Goal: Task Accomplishment & Management: Complete application form

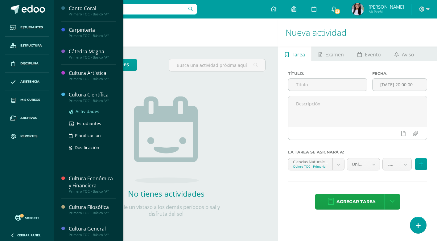
click at [86, 109] on span "Actividades" at bounding box center [87, 111] width 24 height 6
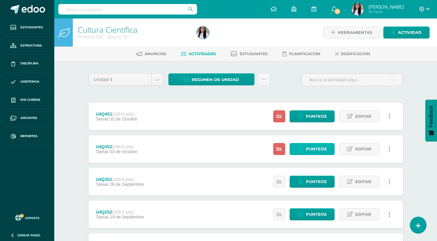
click at [311, 145] on span "Punteos" at bounding box center [316, 148] width 21 height 11
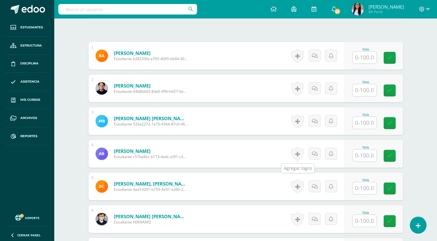
scroll to position [173, 0]
click at [364, 56] on input "text" at bounding box center [364, 57] width 24 height 12
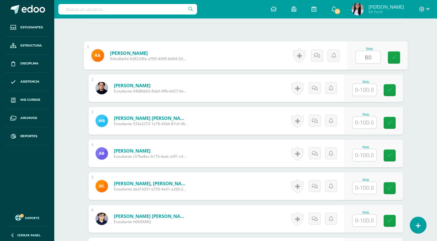
type input "80"
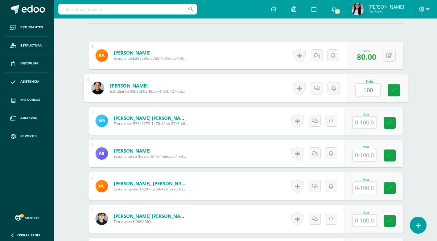
type input "100"
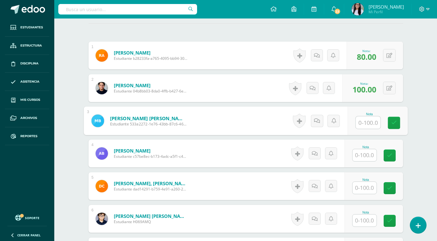
type input "9"
type input "100"
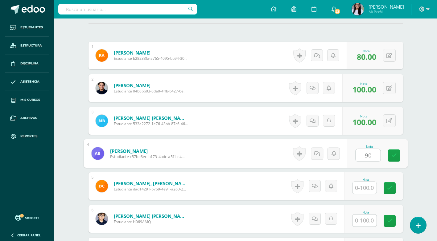
type input "90"
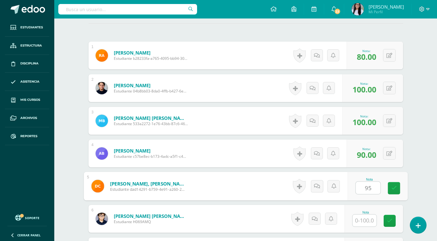
type input "95"
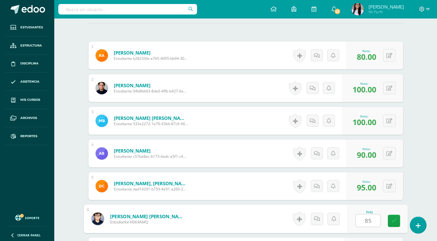
type input "85"
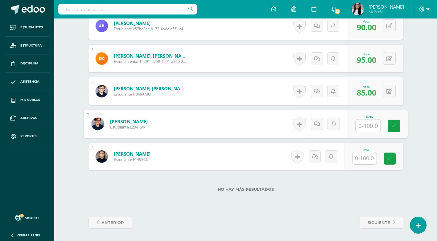
type input "1"
type input "80"
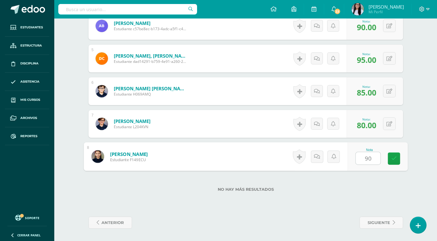
type input "90"
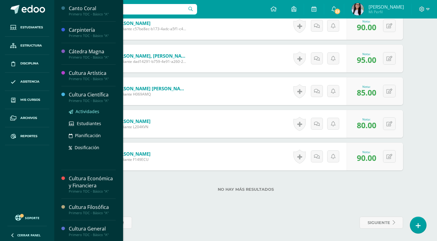
click at [88, 113] on span "Actividades" at bounding box center [87, 111] width 24 height 6
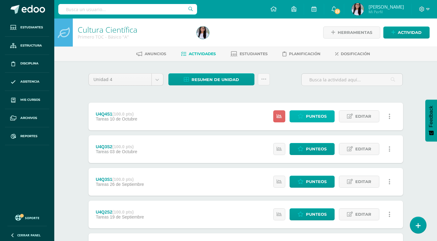
click at [300, 118] on icon at bounding box center [300, 116] width 6 height 5
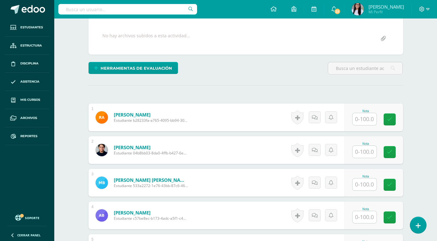
scroll to position [111, 0]
drag, startPoint x: 351, startPoint y: 122, endPoint x: 356, endPoint y: 122, distance: 5.2
click at [356, 122] on div "Nota" at bounding box center [373, 117] width 59 height 28
click at [357, 121] on input "text" at bounding box center [364, 119] width 24 height 12
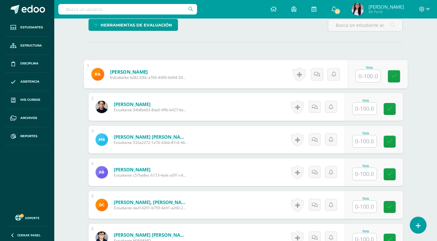
scroll to position [154, 0]
type input "80"
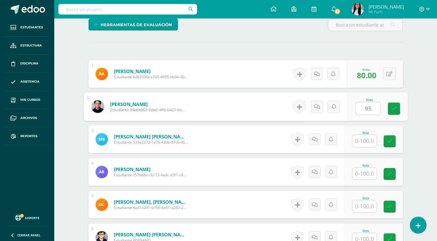
type input "95"
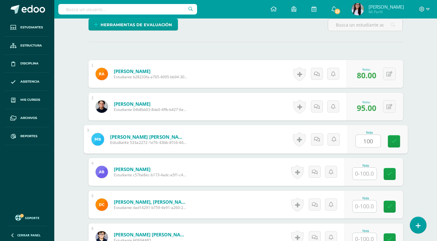
type input "100"
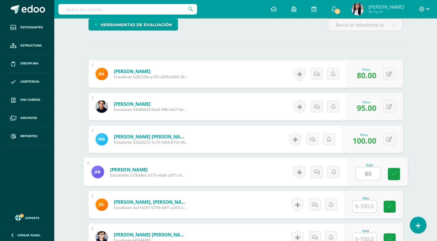
type input "80"
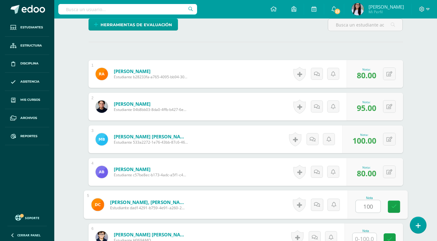
type input "100"
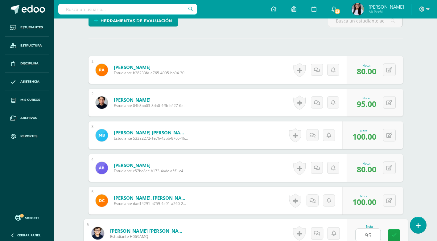
type input "95"
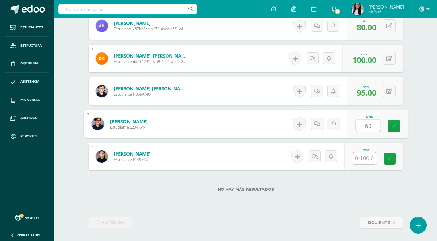
type input "60"
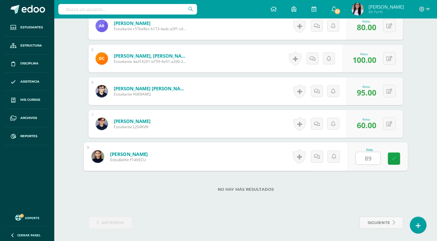
type input "89"
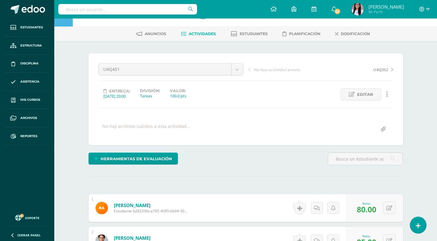
scroll to position [31, 0]
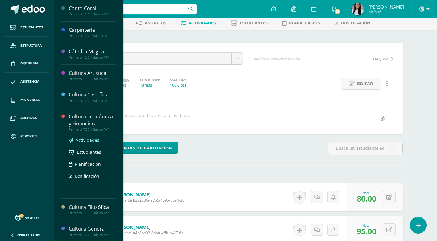
click at [90, 138] on span "Actividades" at bounding box center [87, 140] width 24 height 6
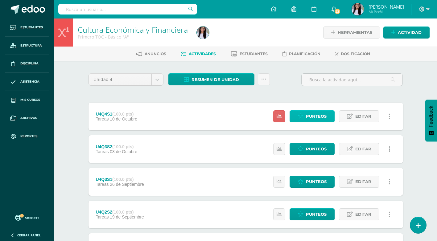
click at [307, 120] on span "Punteos" at bounding box center [316, 116] width 21 height 11
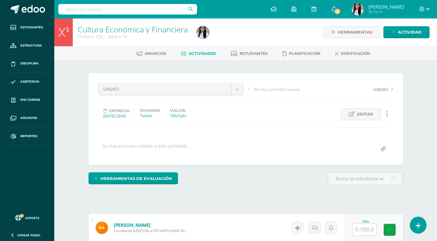
scroll to position [93, 0]
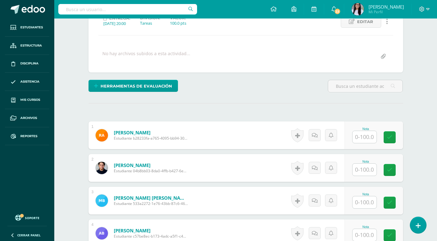
click at [366, 137] on input "text" at bounding box center [364, 137] width 24 height 12
type input "80"
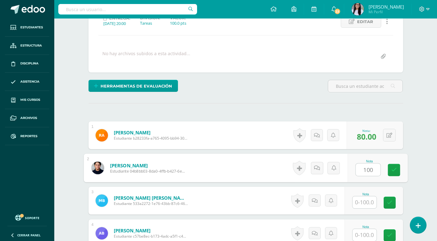
type input "100"
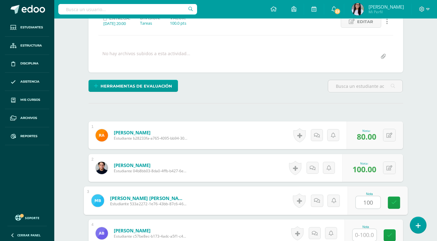
type input "100"
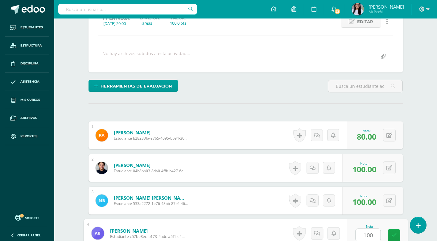
type input "100"
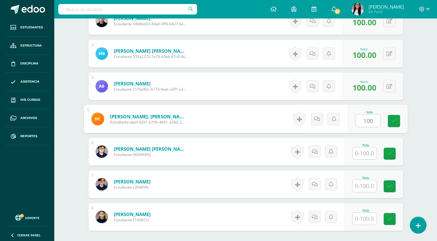
type input "100"
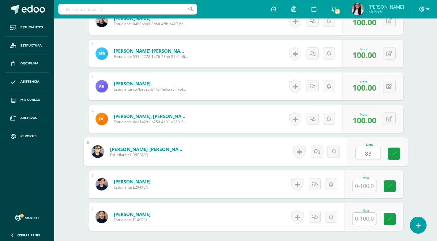
type input "83"
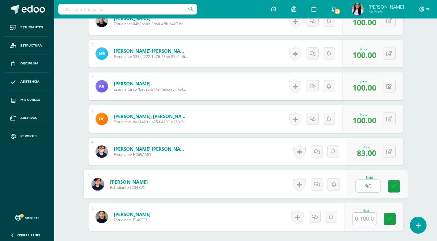
type input "90"
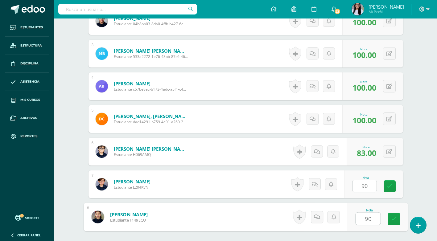
type input "90"
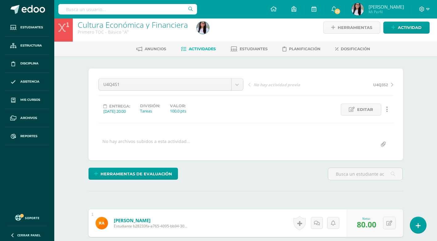
scroll to position [0, 0]
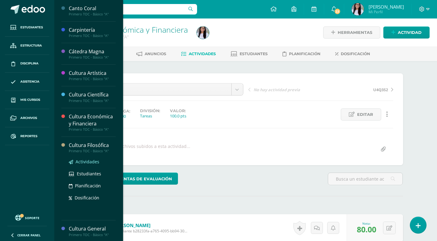
click at [88, 163] on span "Actividades" at bounding box center [87, 162] width 24 height 6
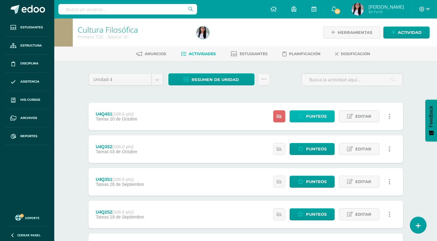
click at [306, 118] on span "Punteos" at bounding box center [316, 116] width 21 height 11
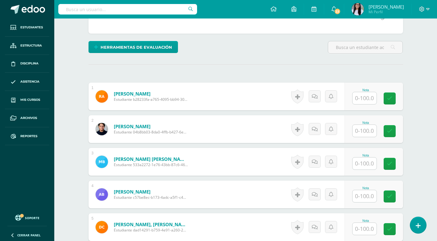
scroll to position [124, 0]
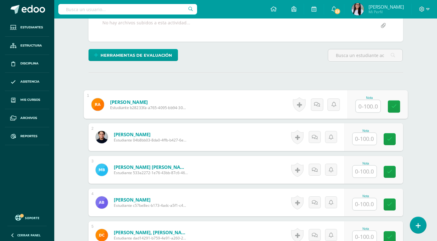
click at [365, 106] on input "text" at bounding box center [367, 106] width 25 height 12
type input "80"
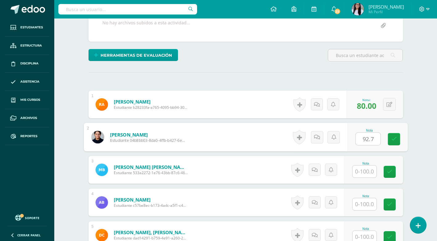
type input "92.7"
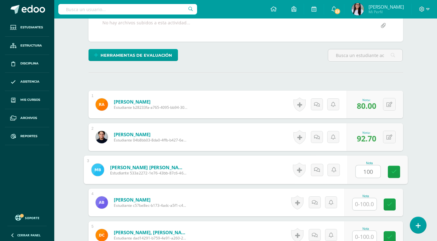
type input "100"
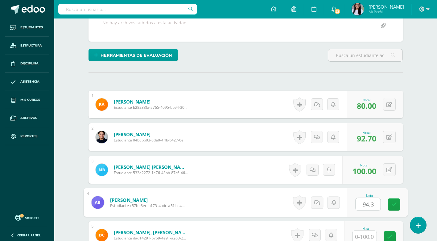
type input "94.3"
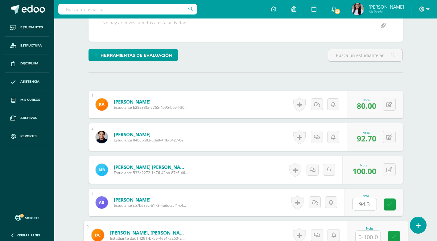
scroll to position [125, 0]
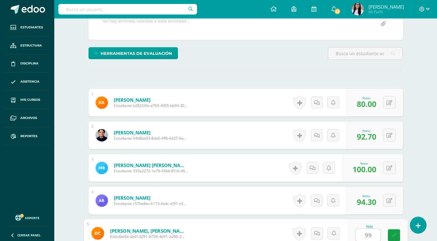
type input "99"
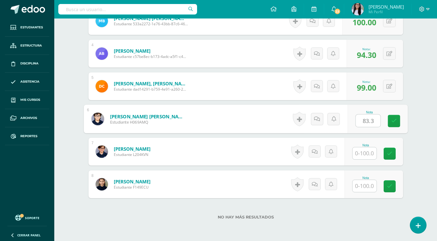
type input "83.3"
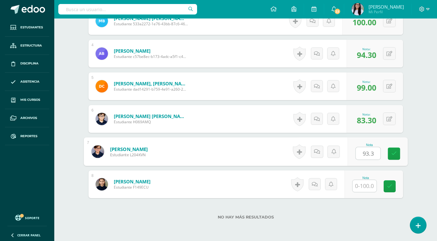
type input "93.3"
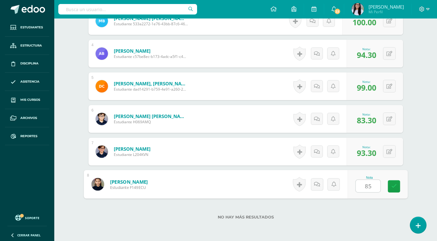
type input "85"
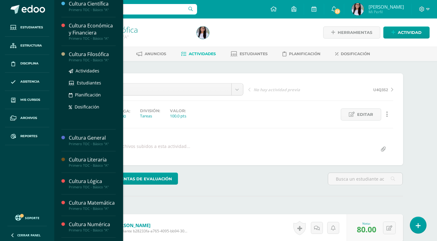
scroll to position [92, 0]
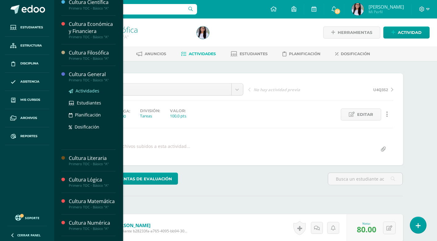
click at [81, 92] on span "Actividades" at bounding box center [87, 91] width 24 height 6
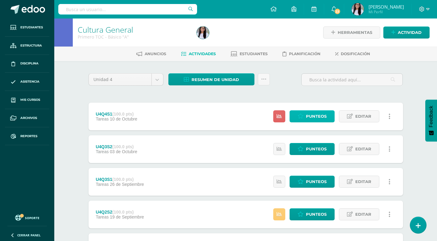
click at [319, 118] on span "Punteos" at bounding box center [316, 116] width 21 height 11
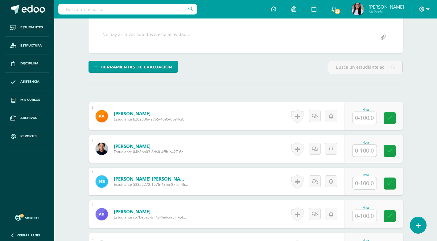
scroll to position [123, 0]
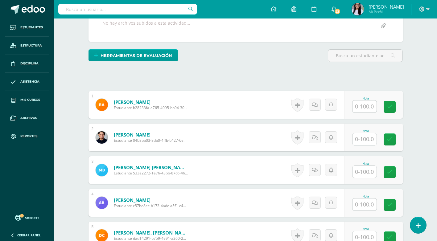
click at [366, 112] on input "text" at bounding box center [364, 106] width 24 height 12
type input "76.2"
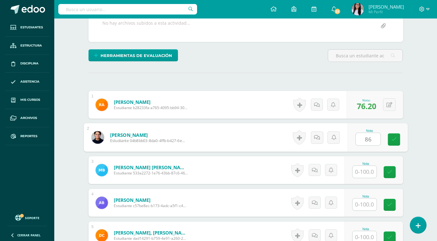
type input "86"
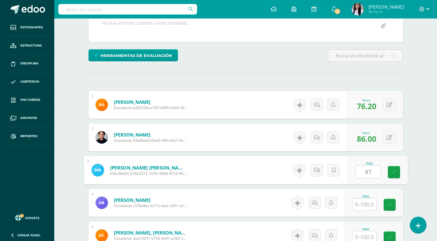
type input "97"
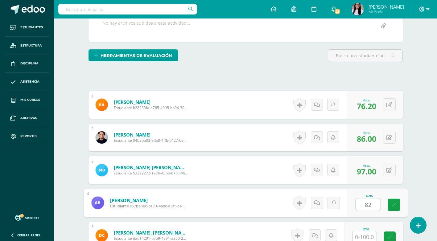
type input "82"
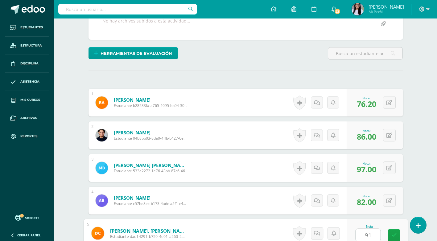
type input "91"
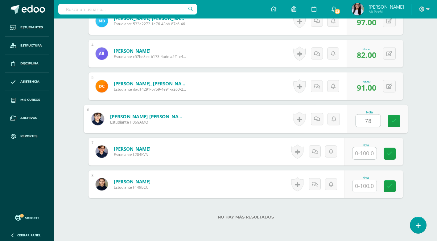
type input "78"
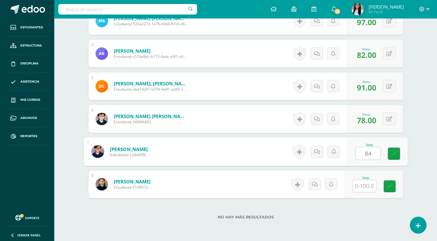
type input "84"
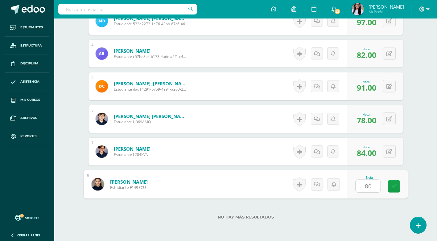
type input "80"
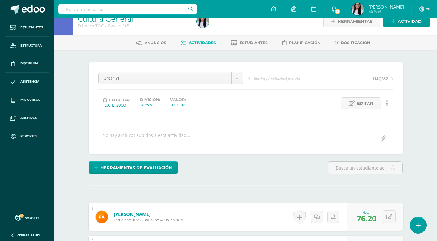
scroll to position [0, 0]
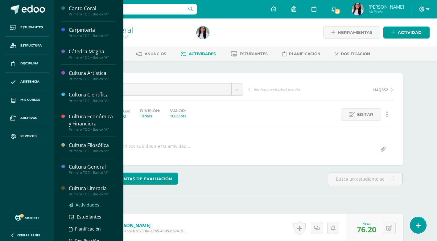
click at [84, 204] on span "Actividades" at bounding box center [87, 205] width 24 height 6
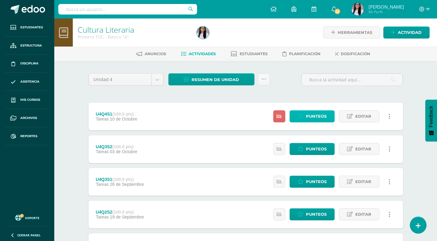
click at [307, 117] on span "Punteos" at bounding box center [316, 116] width 21 height 11
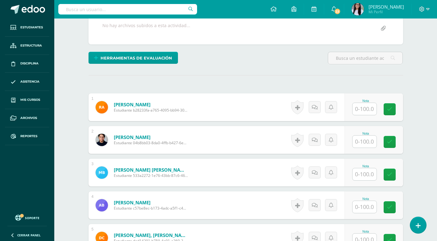
scroll to position [123, 0]
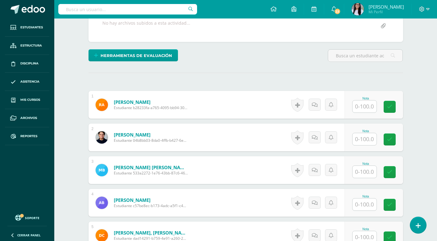
click at [359, 110] on input "text" at bounding box center [364, 106] width 24 height 12
type input "83.7"
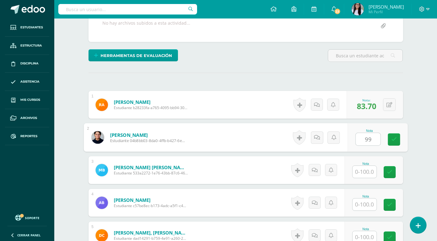
type input "99"
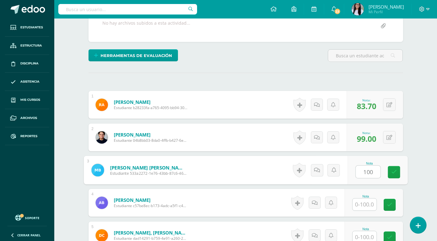
type input "100"
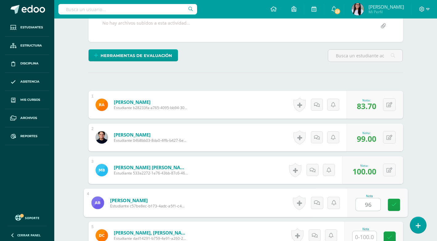
type input "96"
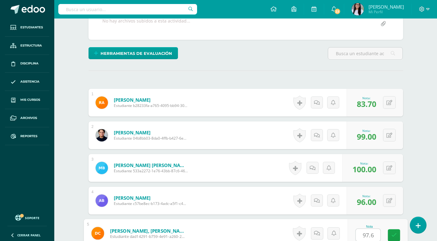
type input "97.6"
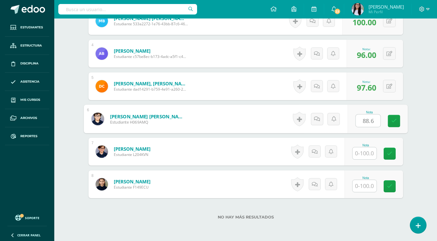
type input "88.6"
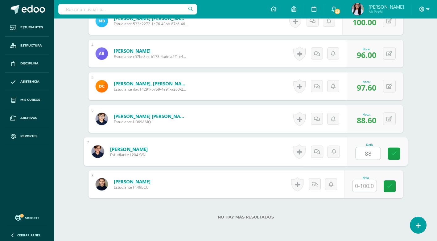
type input "88"
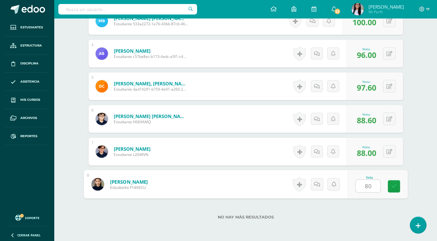
type input "80"
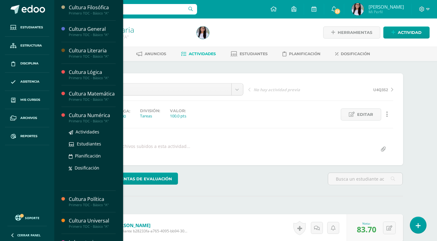
scroll to position [154, 0]
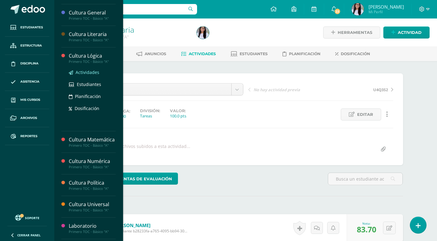
click at [85, 74] on span "Actividades" at bounding box center [87, 72] width 24 height 6
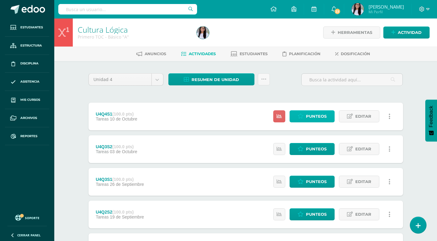
click at [305, 119] on link "Punteos" at bounding box center [311, 116] width 45 height 12
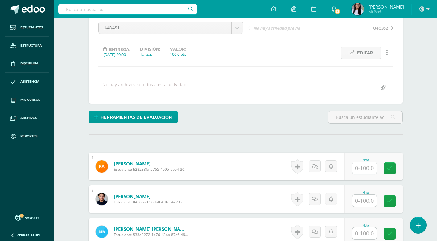
scroll to position [62, 0]
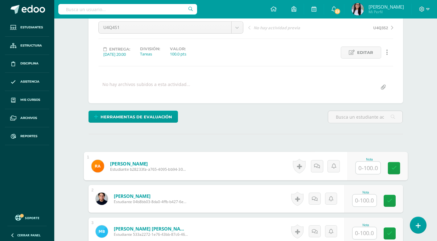
click at [365, 169] on input "text" at bounding box center [367, 168] width 25 height 12
type input "98.3"
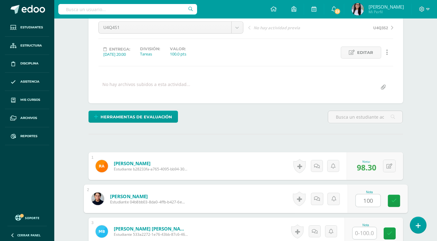
type input "100"
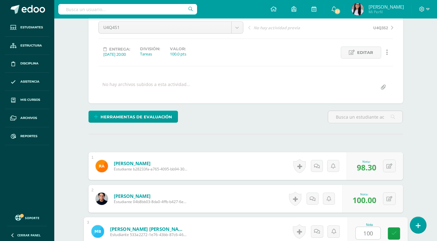
type input "100"
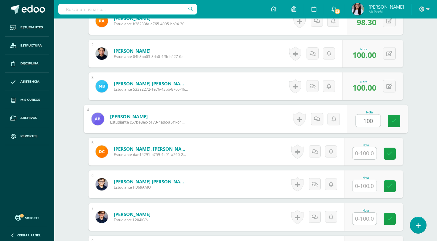
type input "100"
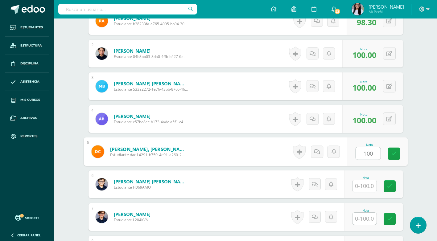
type input "100"
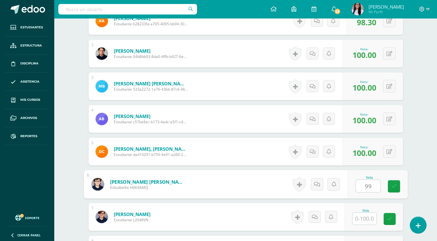
type input "99"
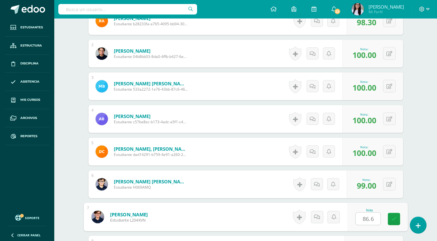
type input "86.6"
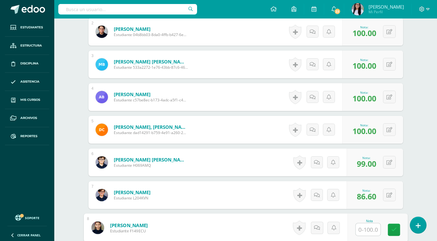
scroll to position [269, 0]
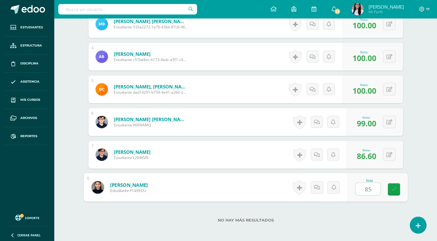
type input "85"
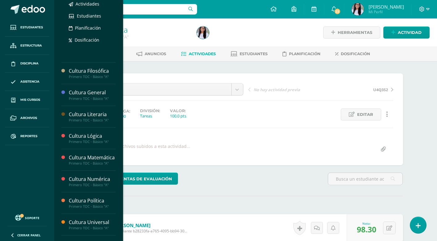
scroll to position [137, 0]
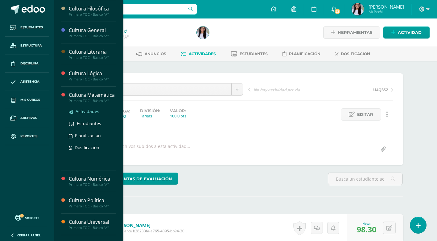
click at [93, 114] on span "Actividades" at bounding box center [87, 111] width 24 height 6
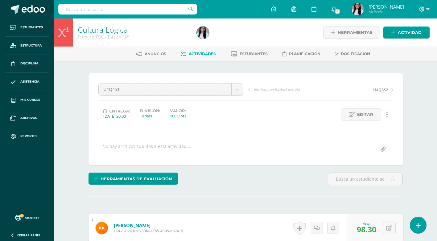
scroll to position [133, 0]
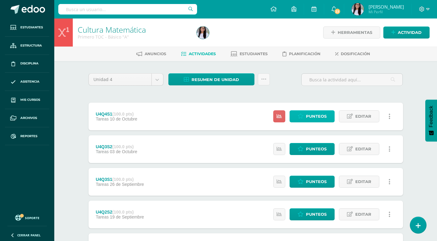
click at [312, 113] on span "Punteos" at bounding box center [316, 116] width 21 height 11
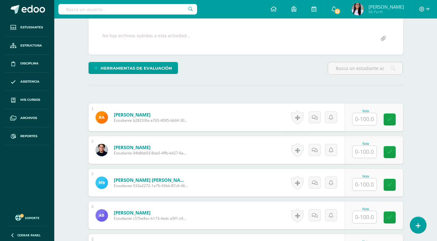
scroll to position [111, 0]
click at [360, 119] on input "text" at bounding box center [364, 119] width 24 height 12
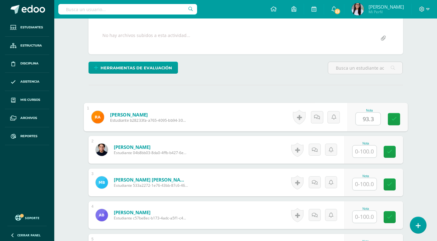
type input "93.3"
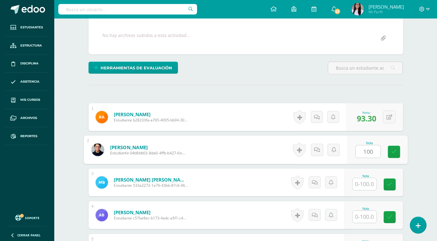
type input "100"
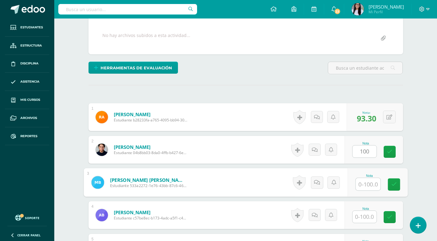
type input "*"
type input "93"
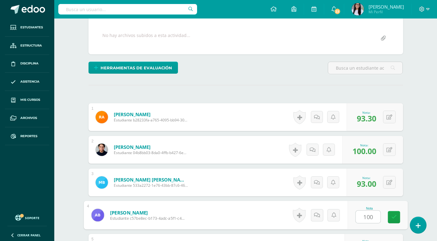
type input "100"
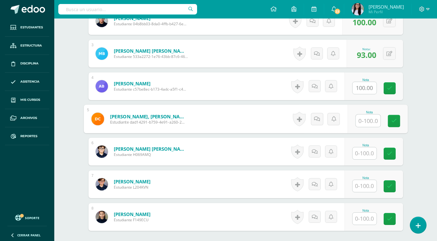
type input "8"
type input "96.6"
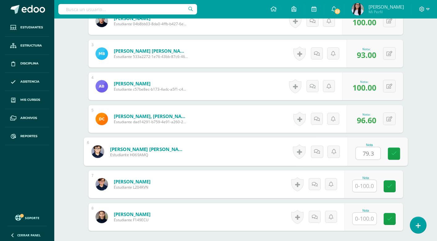
type input "79.3"
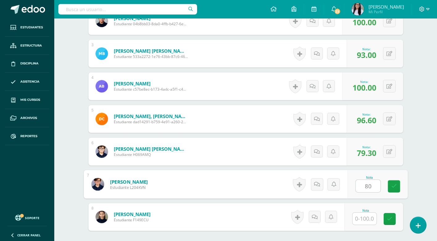
type input "80"
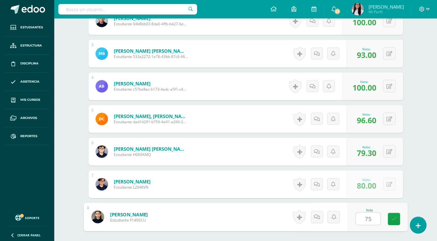
type input "75"
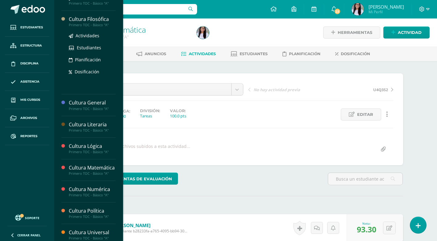
scroll to position [185, 0]
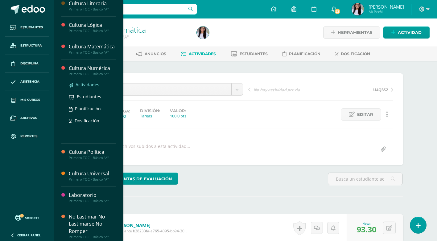
click at [92, 88] on span "Actividades" at bounding box center [87, 85] width 24 height 6
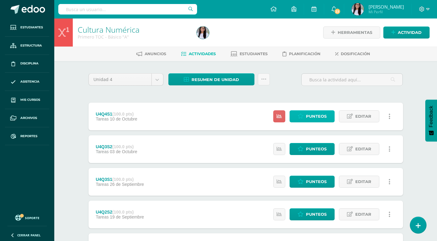
click at [322, 119] on span "Punteos" at bounding box center [316, 116] width 21 height 11
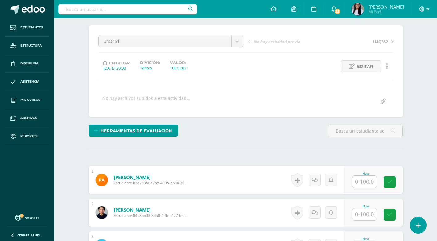
scroll to position [93, 0]
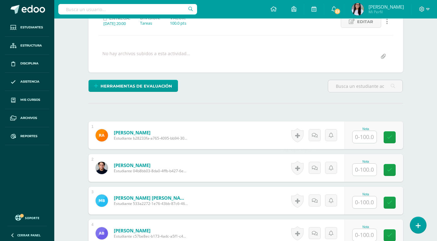
click at [375, 138] on input "text" at bounding box center [364, 137] width 24 height 12
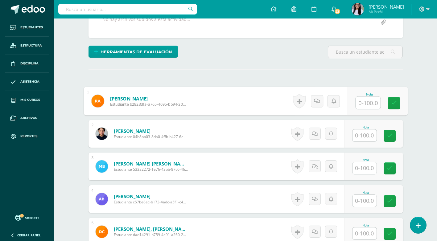
scroll to position [185, 0]
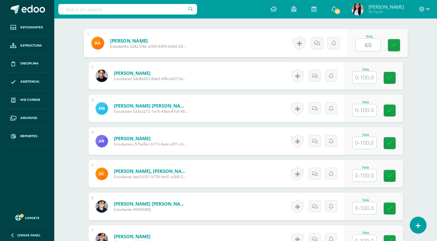
type input "60"
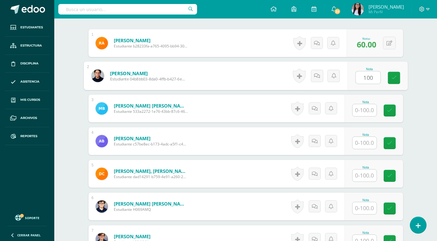
type input "100"
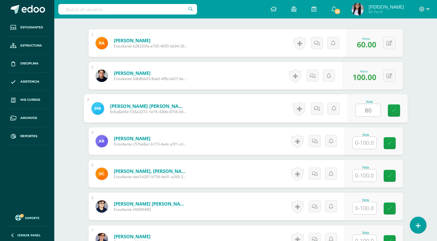
type input "80"
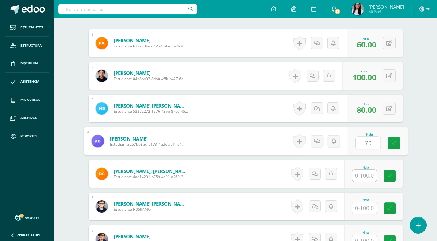
type input "70"
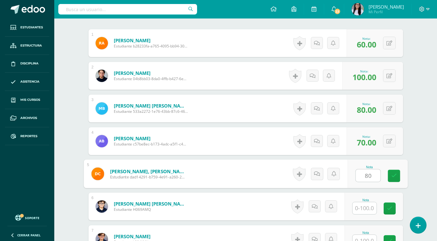
type input "80"
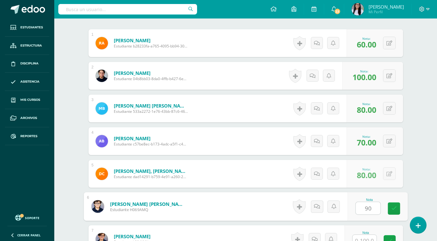
type input "90"
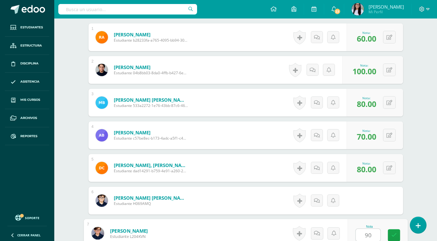
type input "90"
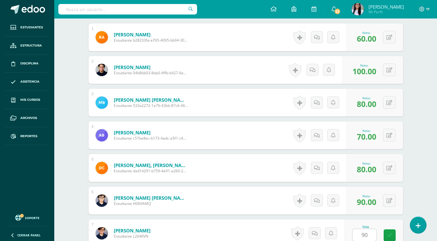
scroll to position [300, 0]
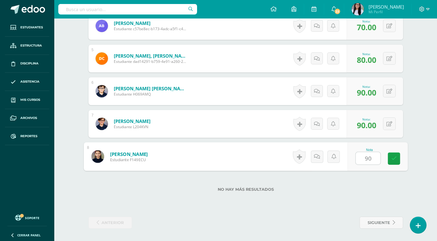
type input "90"
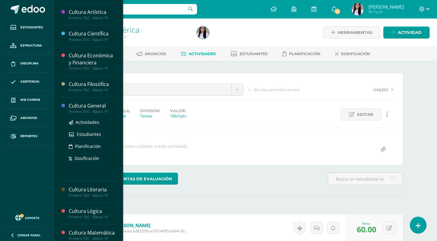
scroll to position [123, 0]
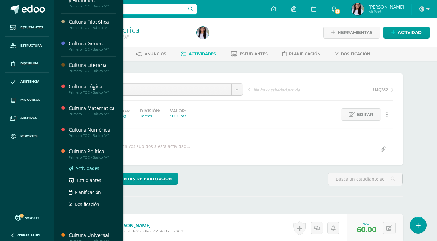
click at [89, 171] on span "Actividades" at bounding box center [87, 168] width 24 height 6
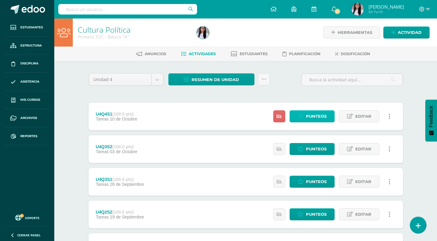
click at [304, 112] on link "Punteos" at bounding box center [311, 116] width 45 height 12
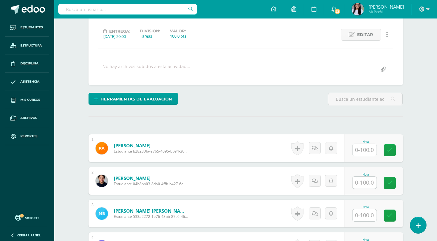
scroll to position [80, 0]
click at [367, 155] on input "text" at bounding box center [364, 150] width 24 height 12
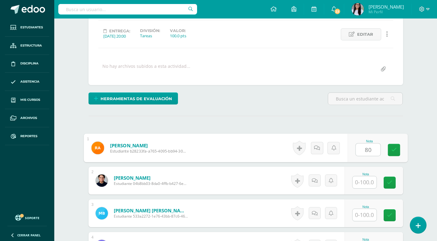
type input "80"
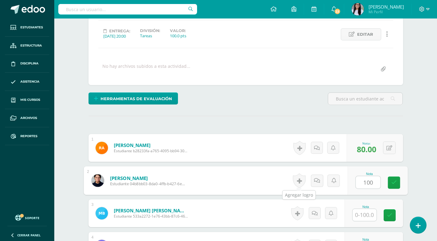
type input "100"
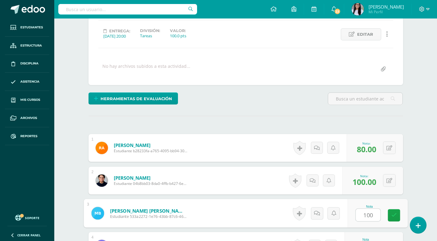
type input "100"
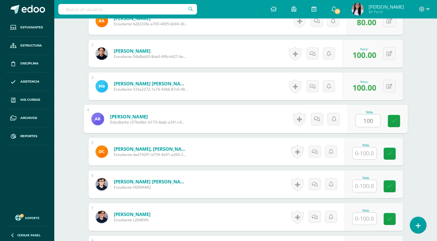
type input "100"
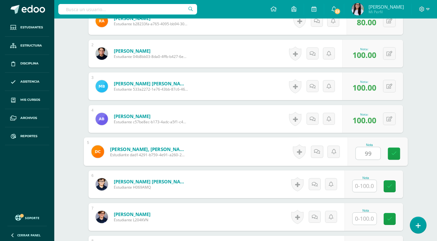
type input "99"
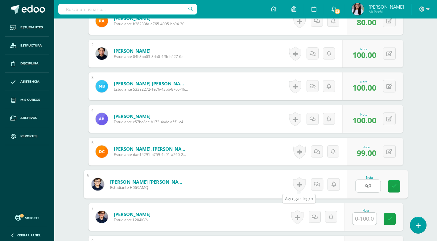
type input "98"
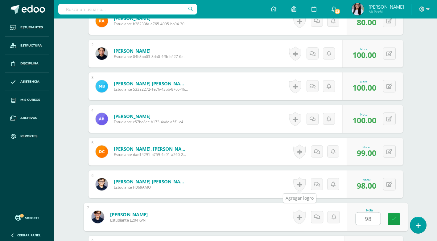
type input "98"
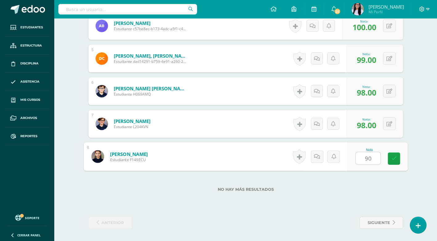
type input "90"
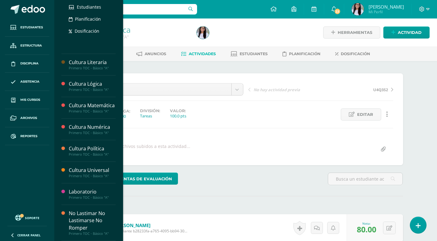
scroll to position [195, 0]
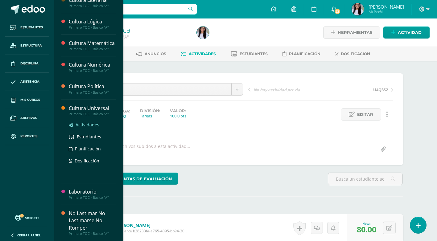
click at [79, 127] on span "Actividades" at bounding box center [87, 125] width 24 height 6
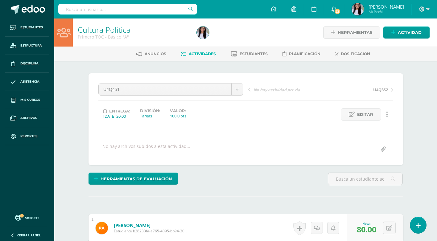
scroll to position [133, 0]
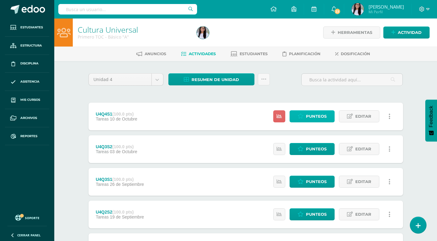
click at [321, 120] on span "Punteos" at bounding box center [316, 116] width 21 height 11
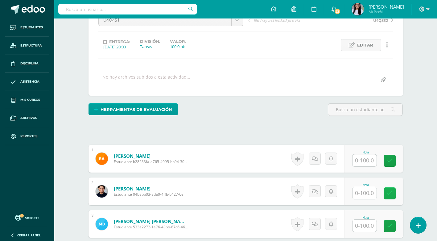
scroll to position [124, 0]
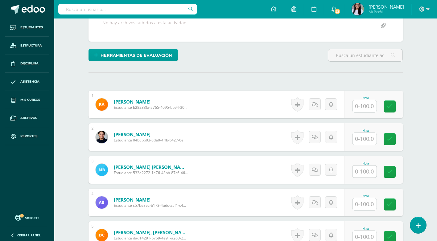
click at [363, 103] on input "text" at bounding box center [364, 106] width 24 height 12
type input "71.6"
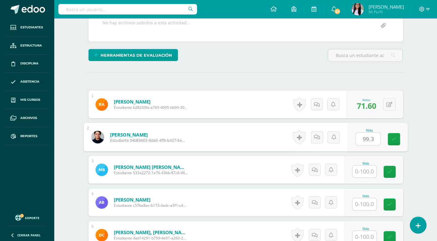
type input "99.3"
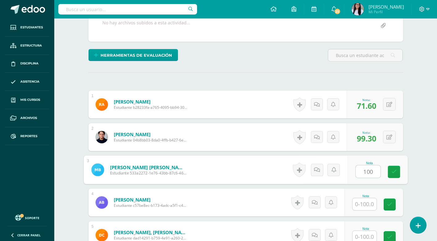
type input "100"
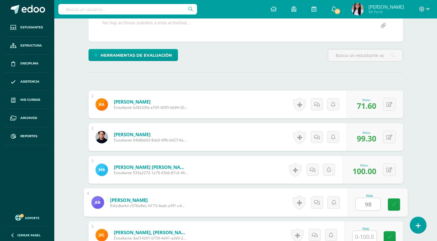
type input "98"
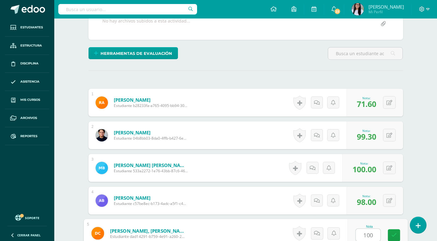
type input "100"
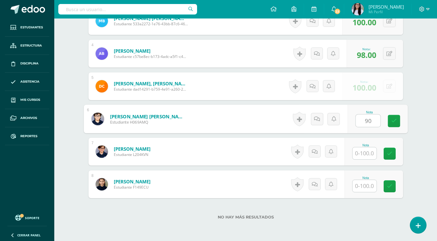
type input "90"
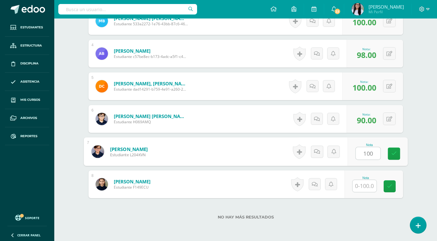
type input "100"
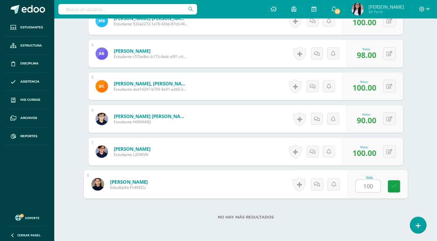
type input "100"
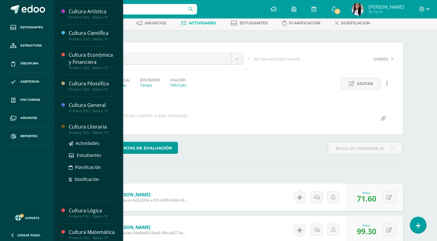
scroll to position [195, 0]
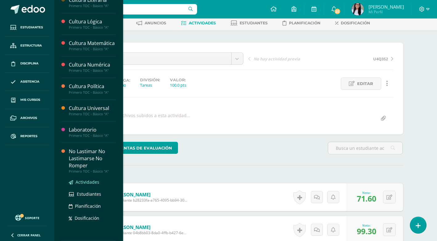
click at [81, 184] on span "Actividades" at bounding box center [87, 182] width 24 height 6
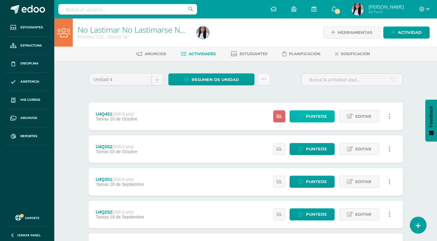
click at [306, 116] on span "Punteos" at bounding box center [316, 116] width 21 height 11
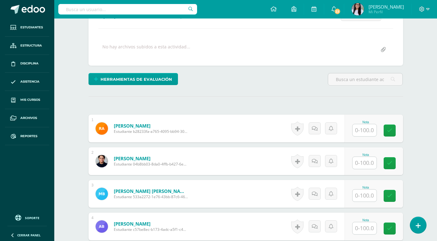
scroll to position [111, 0]
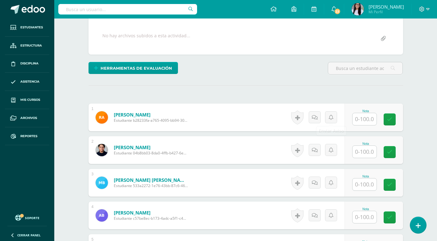
click at [360, 119] on input "text" at bounding box center [364, 119] width 24 height 12
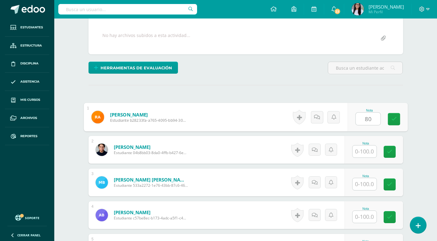
type input "8"
type input "65"
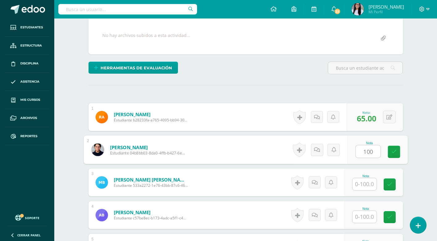
type input "100"
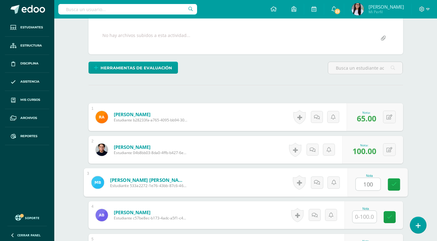
type input "100"
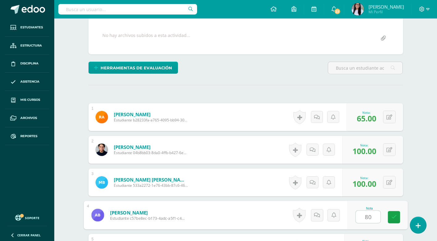
type input "80"
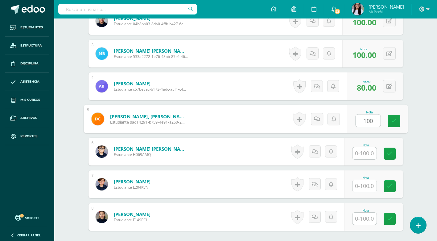
type input "100"
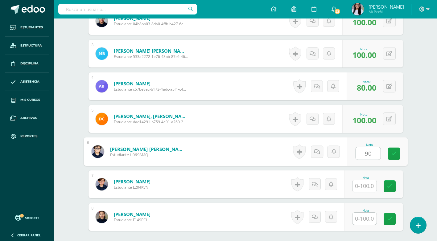
type input "90"
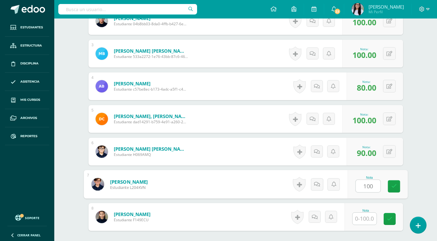
type input "100"
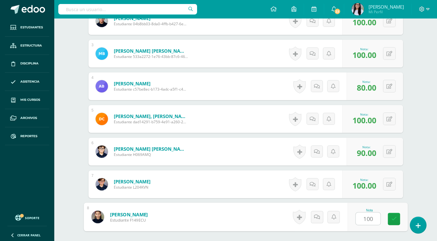
type input "100"
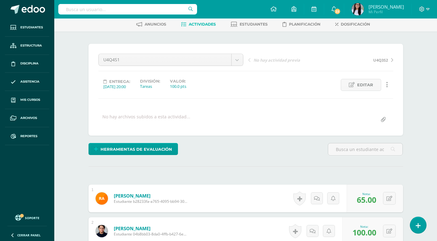
scroll to position [0, 0]
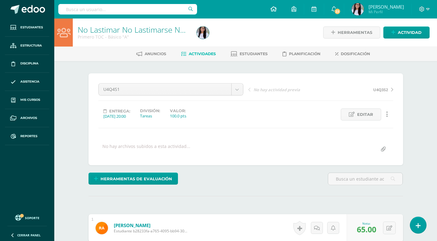
click at [280, 9] on link at bounding box center [273, 9] width 21 height 18
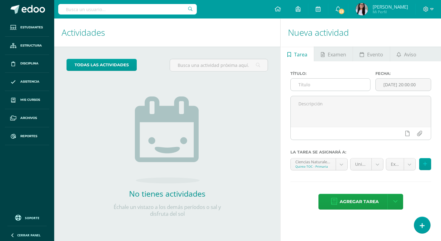
click at [357, 84] on input "text" at bounding box center [330, 85] width 79 height 12
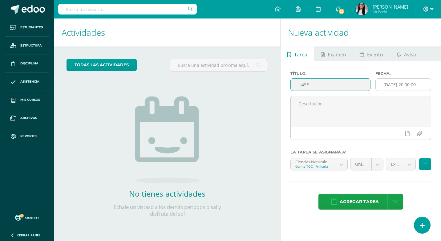
type input "U4SE"
click at [403, 83] on input "[DATE] 20:00:00" at bounding box center [403, 85] width 55 height 12
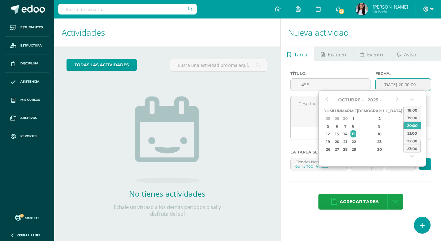
click at [403, 127] on div "10" at bounding box center [406, 126] width 6 height 7
type input "2025-10-10 20:00"
click at [297, 204] on div "Agregar tarea Agregar tarea y ocultar" at bounding box center [361, 202] width 141 height 17
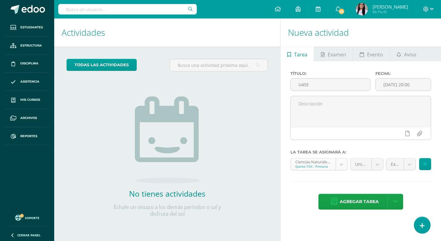
click at [337, 162] on body "Estudiantes Estructura Disciplina Asistencia Mis cursos Archivos Reportes Sopor…" at bounding box center [220, 120] width 441 height 241
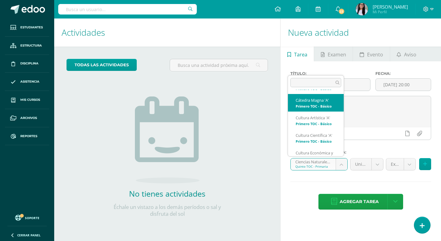
scroll to position [348, 0]
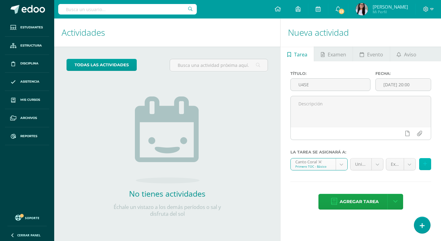
click at [427, 165] on button at bounding box center [425, 164] width 12 height 12
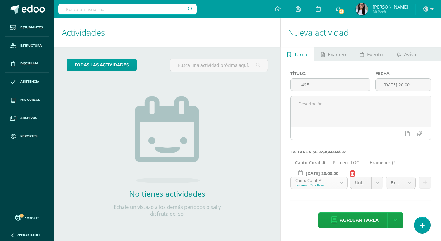
click at [340, 184] on body "Estudiantes Estructura Disciplina Asistencia Mis cursos Archivos Reportes Sopor…" at bounding box center [220, 120] width 441 height 241
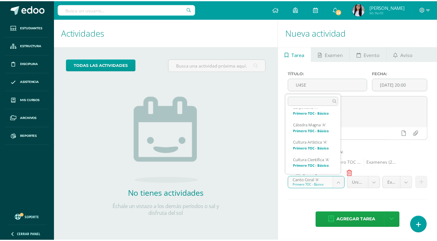
scroll to position [335, 0]
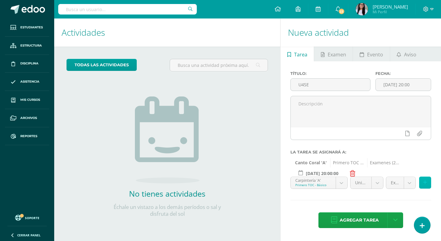
click at [422, 183] on button at bounding box center [425, 183] width 12 height 12
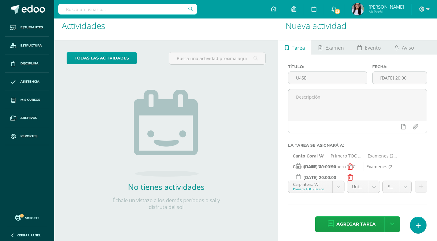
scroll to position [9, 0]
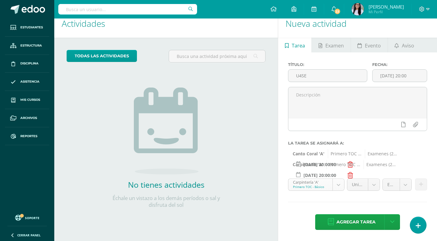
click at [337, 182] on body "Estudiantes Estructura Disciplina Asistencia Mis cursos Archivos Reportes Sopor…" at bounding box center [218, 111] width 437 height 241
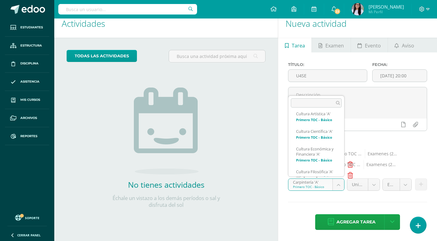
scroll to position [365, 0]
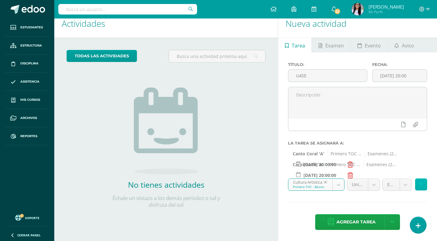
click at [419, 184] on icon at bounding box center [421, 184] width 4 height 5
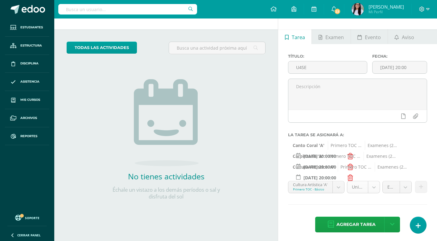
scroll to position [20, 0]
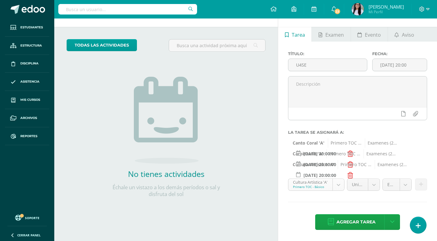
click at [339, 187] on body "Estudiantes Estructura Disciplina Asistencia Mis cursos Archivos Reportes Sopor…" at bounding box center [218, 100] width 437 height 241
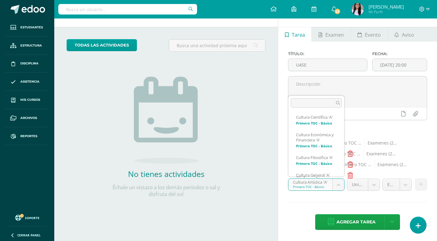
scroll to position [387, 0]
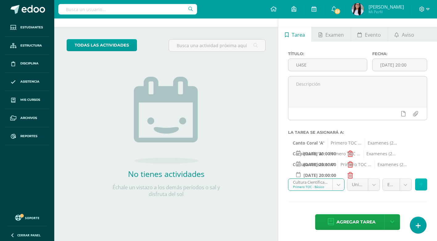
click at [424, 185] on button at bounding box center [421, 184] width 12 height 12
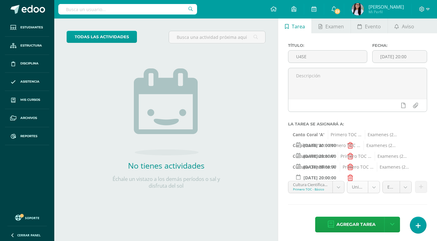
scroll to position [31, 0]
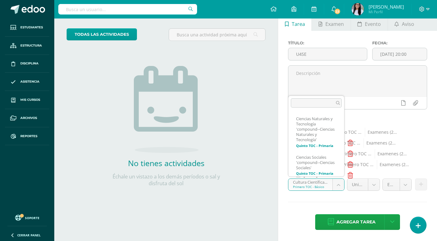
click at [340, 182] on body "Estudiantes Estructura Disciplina Asistencia Mis cursos Archivos Reportes Sopor…" at bounding box center [218, 89] width 437 height 241
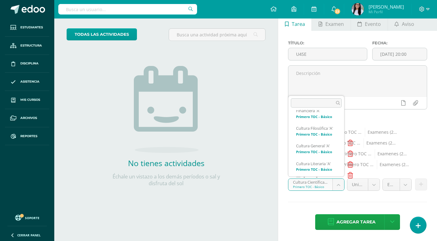
scroll to position [410, 0]
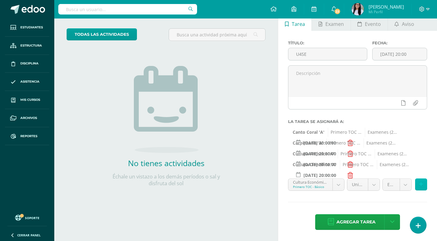
click at [425, 184] on button at bounding box center [421, 184] width 12 height 12
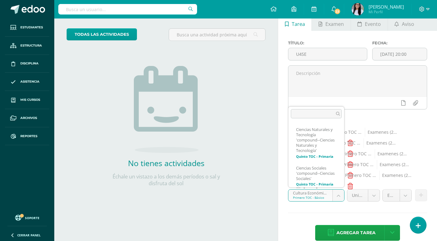
click at [337, 198] on body "Estudiantes Estructura Disciplina Asistencia Mis cursos Archivos Reportes Sopor…" at bounding box center [218, 89] width 437 height 241
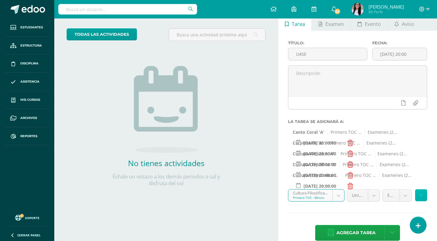
click at [418, 195] on button at bounding box center [421, 195] width 12 height 12
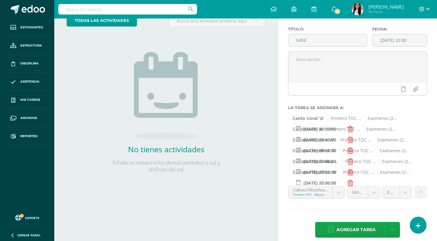
scroll to position [52, 0]
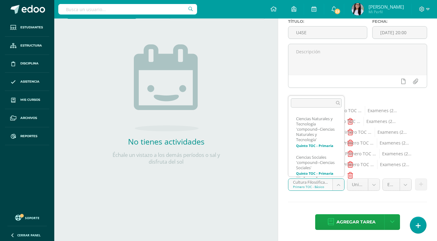
click at [339, 184] on body "Estudiantes Estructura Disciplina Asistencia Mis cursos Archivos Reportes Sopor…" at bounding box center [218, 68] width 437 height 241
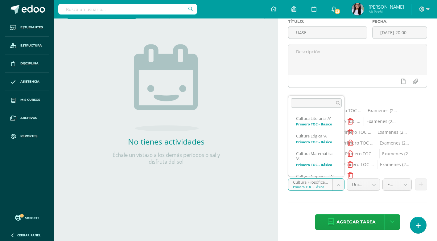
scroll to position [456, 0]
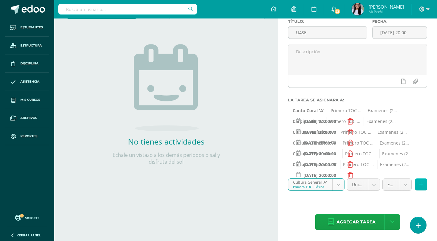
click at [423, 184] on button at bounding box center [421, 184] width 12 height 12
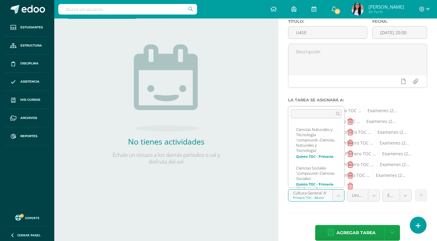
click at [337, 189] on body "Estudiantes Estructura Disciplina Asistencia Mis cursos Archivos Reportes Sopor…" at bounding box center [218, 68] width 437 height 241
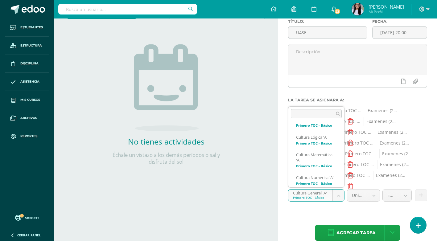
scroll to position [484, 0]
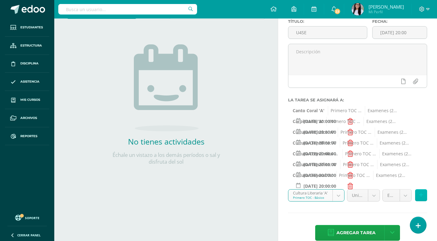
click at [422, 194] on icon at bounding box center [421, 195] width 4 height 5
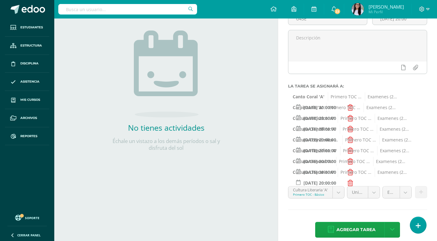
scroll to position [74, 0]
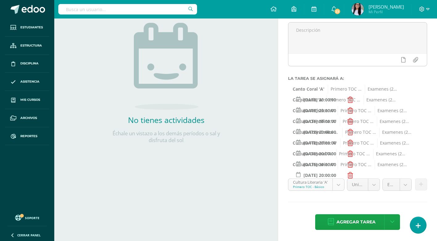
click at [337, 167] on body "Estudiantes Estructura Disciplina Asistencia Mis cursos Archivos Reportes Sopor…" at bounding box center [218, 46] width 437 height 241
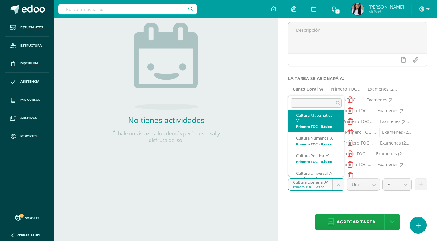
scroll to position [507, 0]
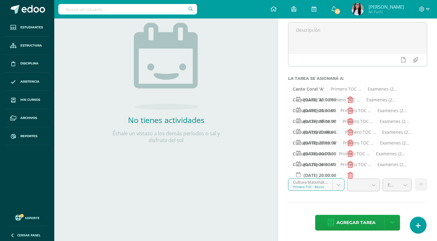
click at [340, 167] on body "Estudiantes Estructura Disciplina Asistencia Mis cursos Archivos Reportes Sopor…" at bounding box center [218, 46] width 437 height 241
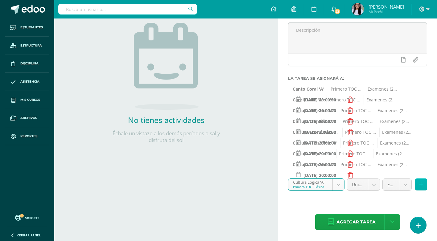
click at [424, 184] on button at bounding box center [421, 184] width 12 height 12
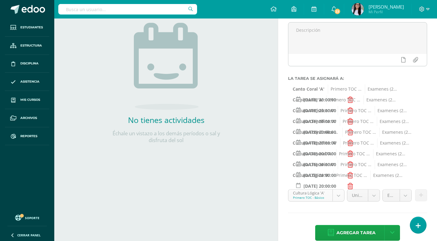
click at [336, 167] on body "Estudiantes Estructura Disciplina Asistencia Mis cursos Archivos Reportes Sopor…" at bounding box center [218, 46] width 437 height 241
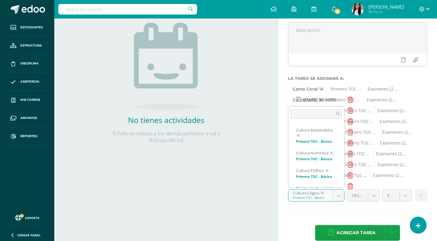
scroll to position [508, 0]
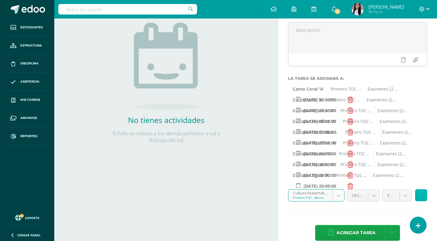
click at [418, 192] on button at bounding box center [421, 195] width 12 height 12
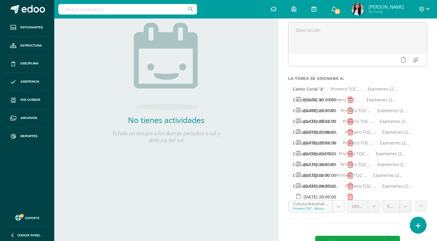
scroll to position [95, 0]
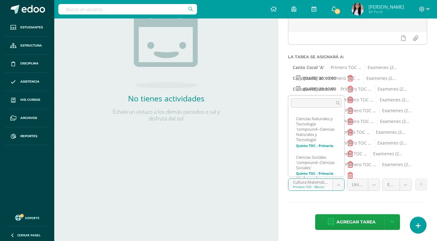
click at [341, 146] on body "Estudiantes Estructura Disciplina Asistencia Mis cursos Archivos Reportes Sopor…" at bounding box center [218, 25] width 437 height 241
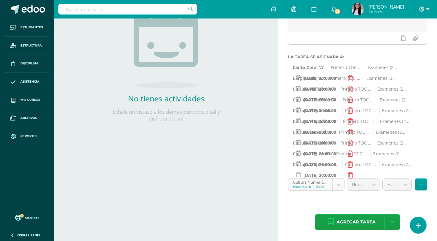
click at [339, 146] on body "Estudiantes Estructura Disciplina Asistencia Mis cursos Archivos Reportes Sopor…" at bounding box center [218, 25] width 437 height 241
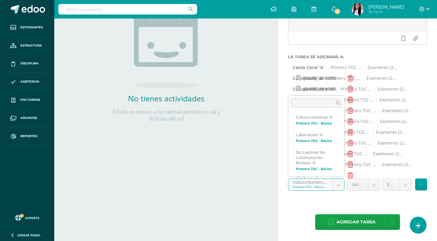
scroll to position [570, 0]
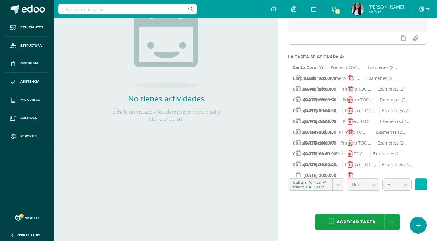
click at [417, 185] on button at bounding box center [421, 184] width 12 height 12
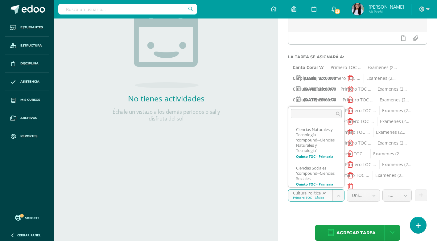
click at [336, 146] on body "Estudiantes Estructura Disciplina Asistencia Mis cursos Archivos Reportes Sopor…" at bounding box center [218, 25] width 437 height 241
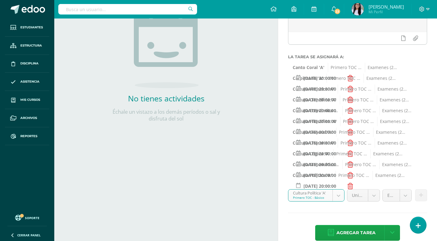
click at [341, 146] on body "Estudiantes Estructura Disciplina Asistencia Mis cursos Archivos Reportes Sopor…" at bounding box center [218, 25] width 437 height 241
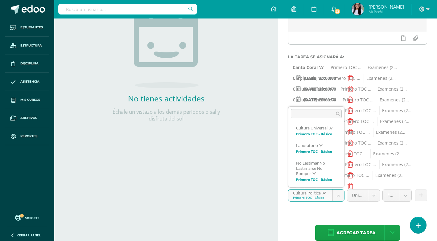
scroll to position [572, 0]
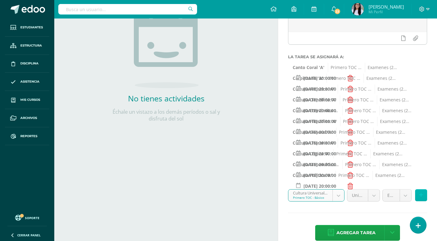
click at [422, 194] on icon at bounding box center [421, 195] width 4 height 5
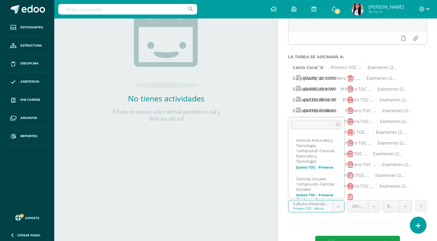
click at [342, 146] on body "Estudiantes Estructura Disciplina Asistencia Mis cursos Archivos Reportes Sopor…" at bounding box center [218, 25] width 437 height 241
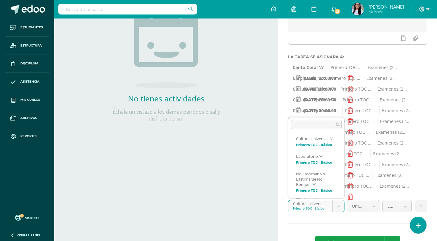
scroll to position [618, 0]
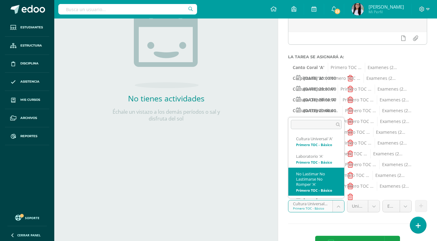
select select "140457"
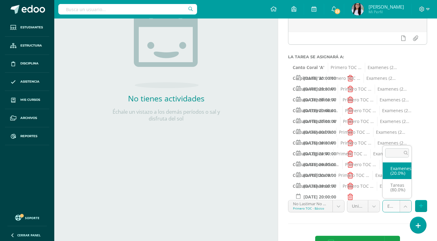
click at [408, 146] on body "Estudiantes Estructura Disciplina Asistencia Mis cursos Archivos Reportes Sopor…" at bounding box center [218, 25] width 437 height 241
select select "140468"
click at [424, 207] on button at bounding box center [421, 206] width 12 height 12
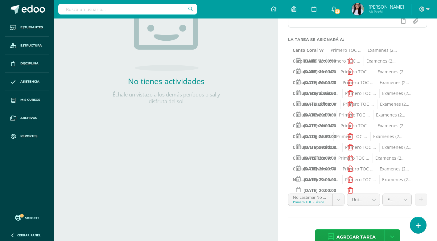
scroll to position [128, 0]
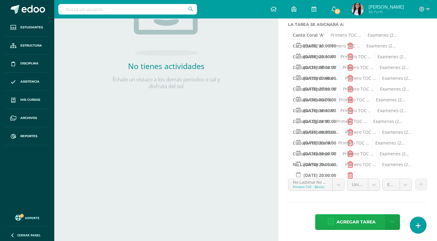
click at [358, 222] on span "Agregar tarea" at bounding box center [355, 221] width 39 height 15
